Goal: Find specific page/section: Find specific page/section

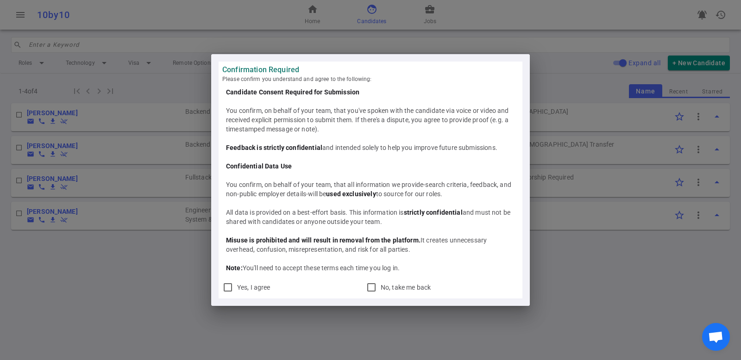
click at [574, 66] on div "Confirmation Required Please confirm you understand and agree to the following:…" at bounding box center [370, 180] width 741 height 360
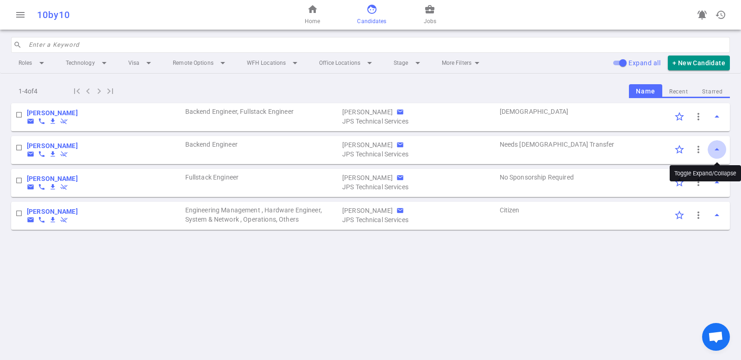
click at [714, 149] on span "arrow_drop_up" at bounding box center [716, 149] width 11 height 11
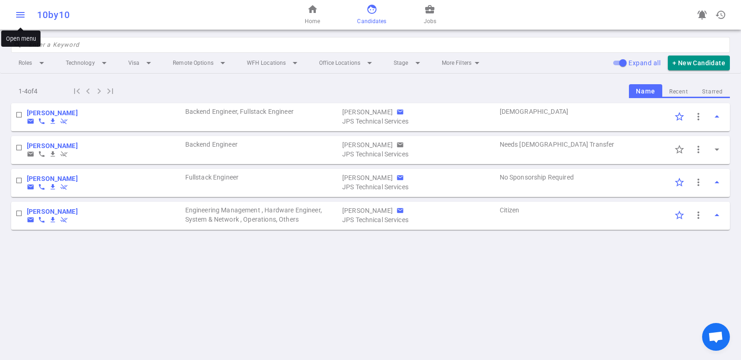
click at [23, 17] on span "menu" at bounding box center [20, 14] width 11 height 11
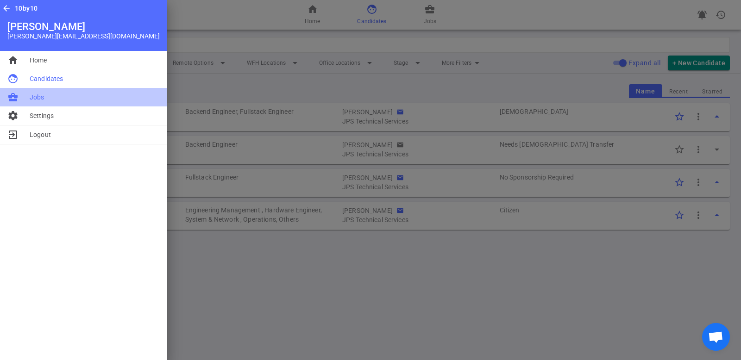
click at [38, 97] on span "Jobs" at bounding box center [37, 97] width 15 height 9
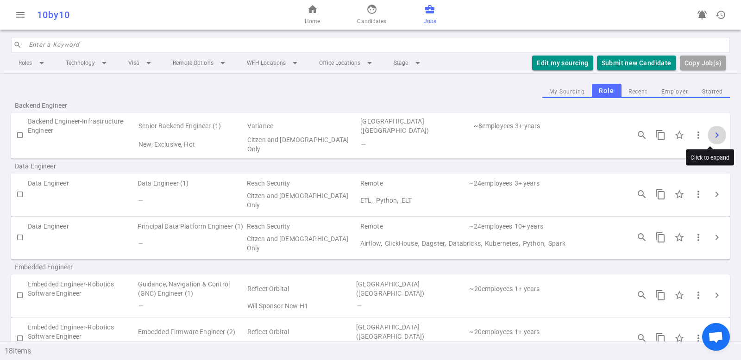
click at [711, 132] on span "chevron_right" at bounding box center [716, 135] width 11 height 11
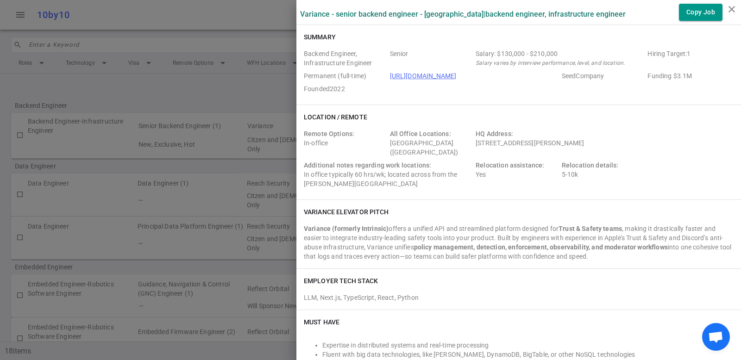
click at [440, 77] on link "https://www.variance.co/" at bounding box center [423, 75] width 67 height 7
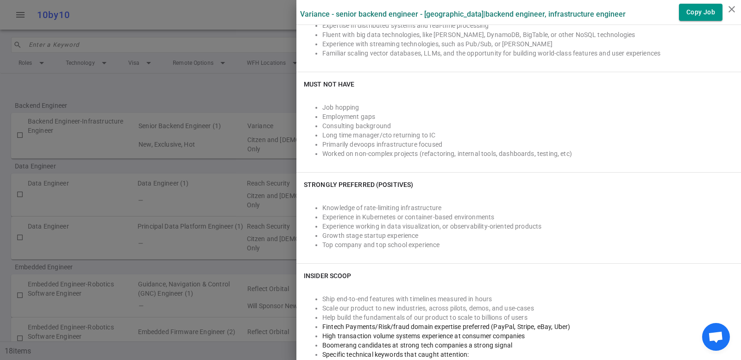
scroll to position [332, 0]
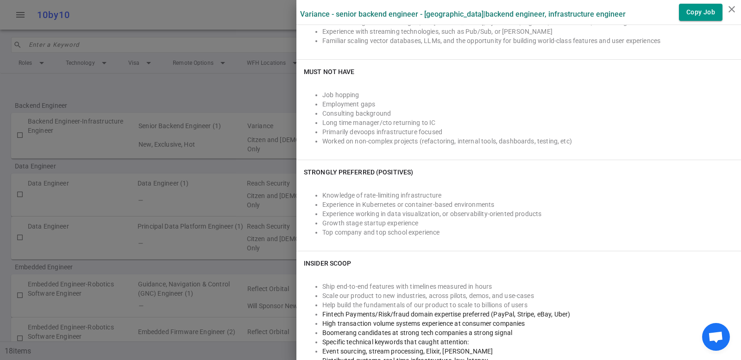
click at [192, 75] on div at bounding box center [370, 180] width 741 height 360
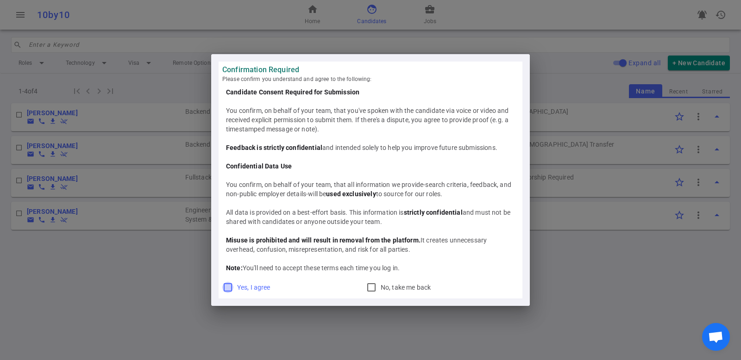
click at [228, 289] on input "Yes, I agree" at bounding box center [227, 287] width 11 height 11
checkbox input "true"
